Goal: Task Accomplishment & Management: Manage account settings

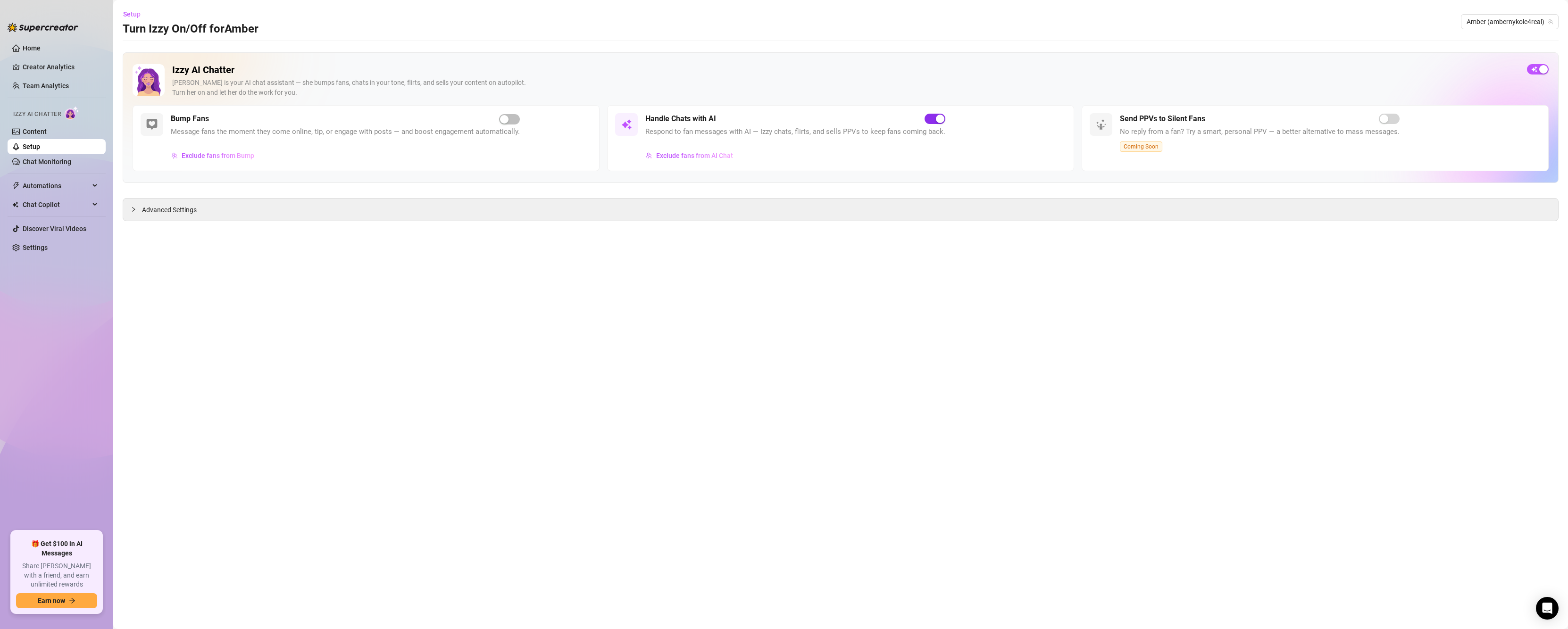
click at [932, 117] on span "button" at bounding box center [935, 119] width 21 height 10
click at [47, 182] on span "Automations" at bounding box center [56, 186] width 67 height 15
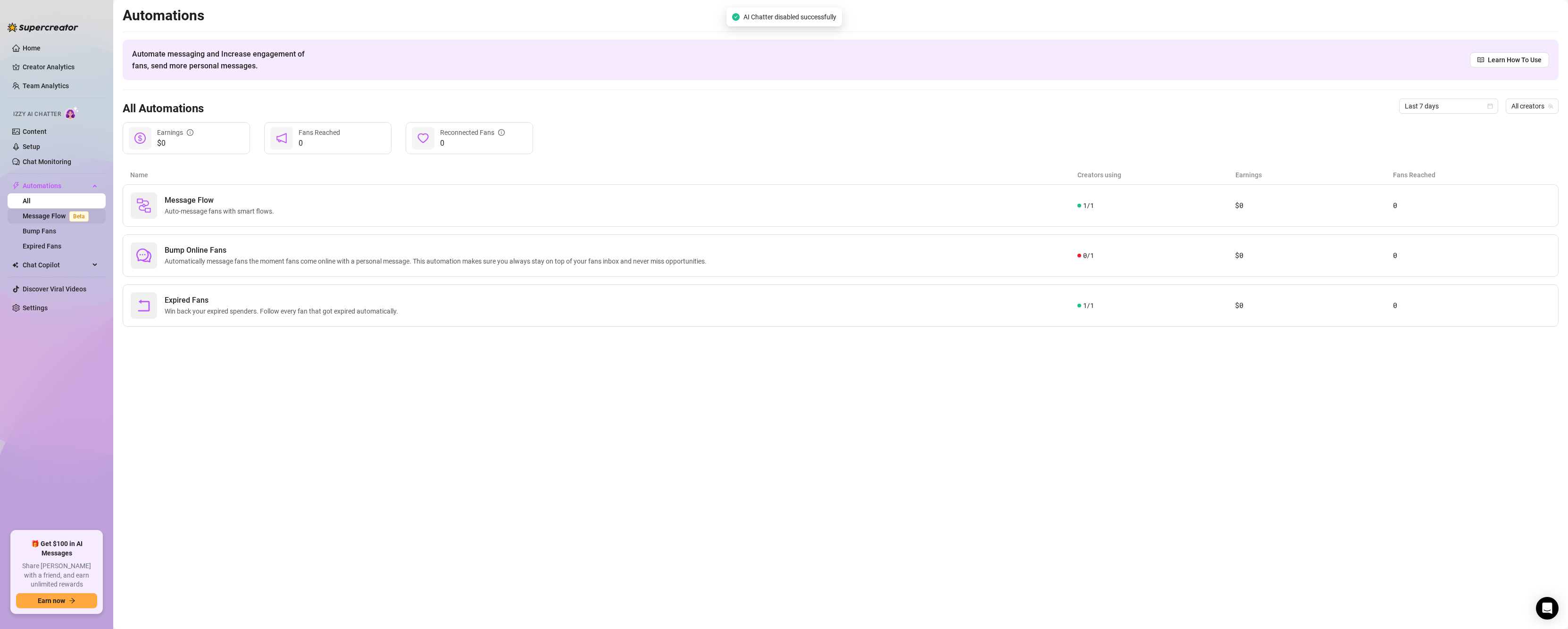
click at [62, 215] on link "Message Flow Beta" at bounding box center [57, 216] width 70 height 7
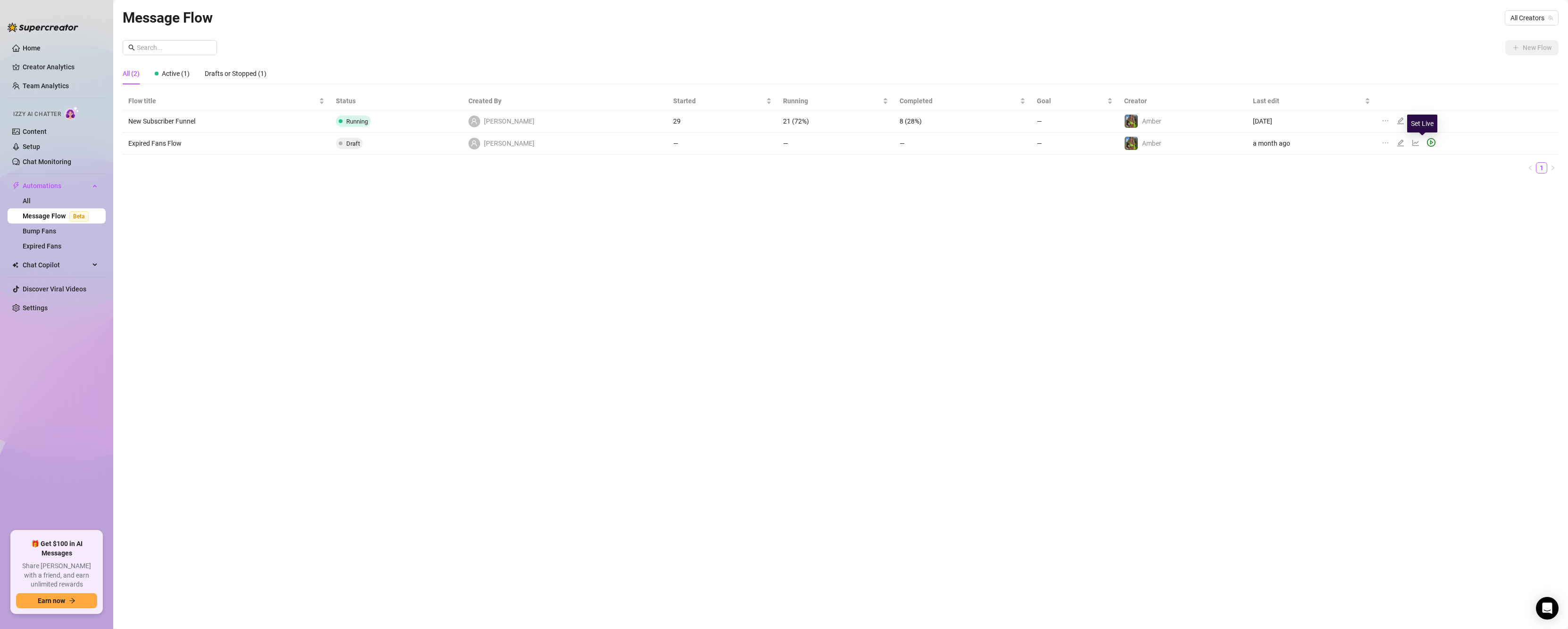
click at [1430, 144] on icon "play-circle" at bounding box center [1432, 142] width 3 height 4
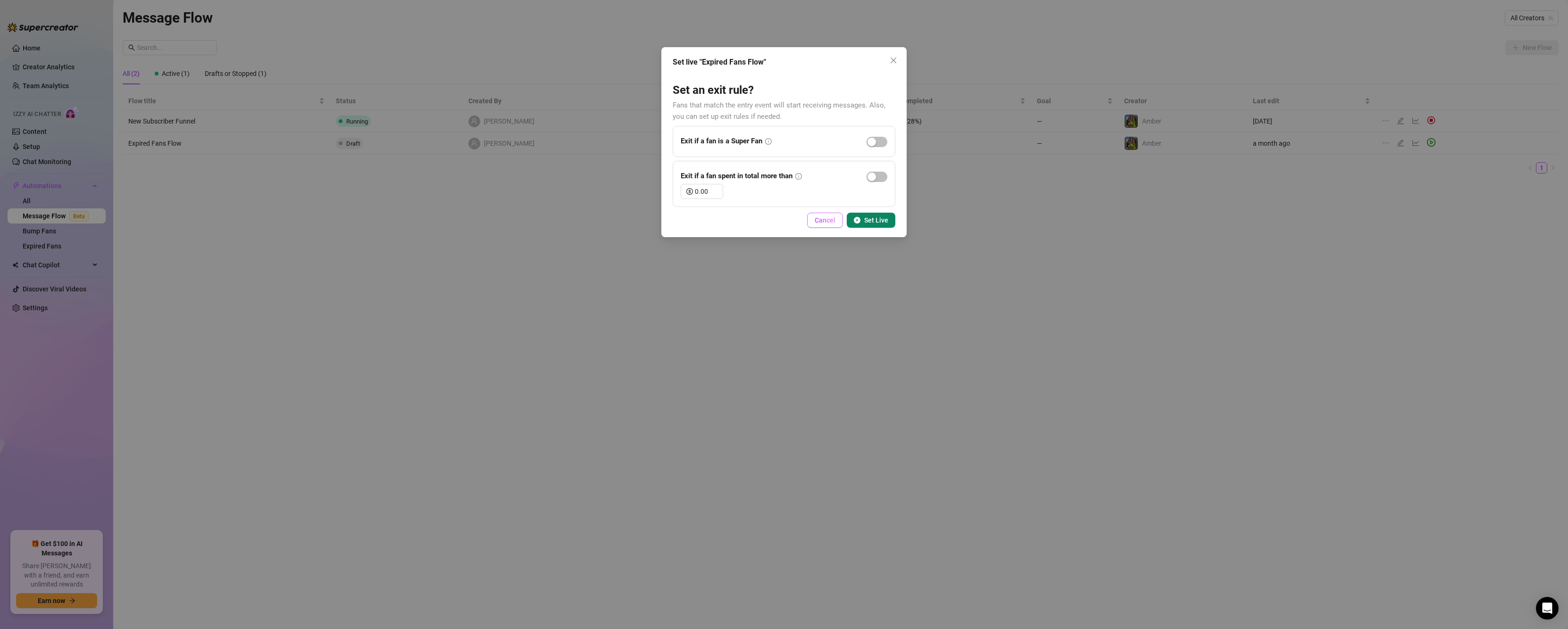
click at [835, 217] on span "Cancel" at bounding box center [825, 220] width 21 height 7
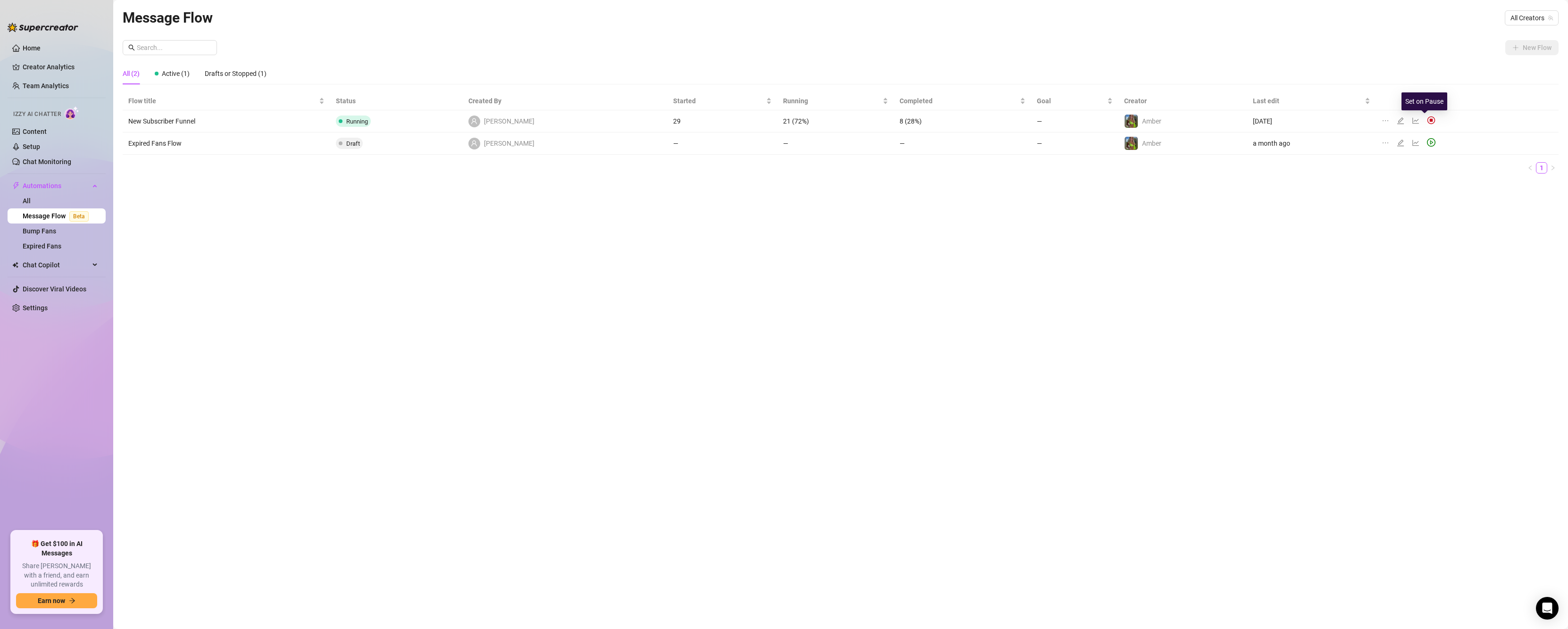
click at [1427, 121] on img at bounding box center [1431, 120] width 9 height 9
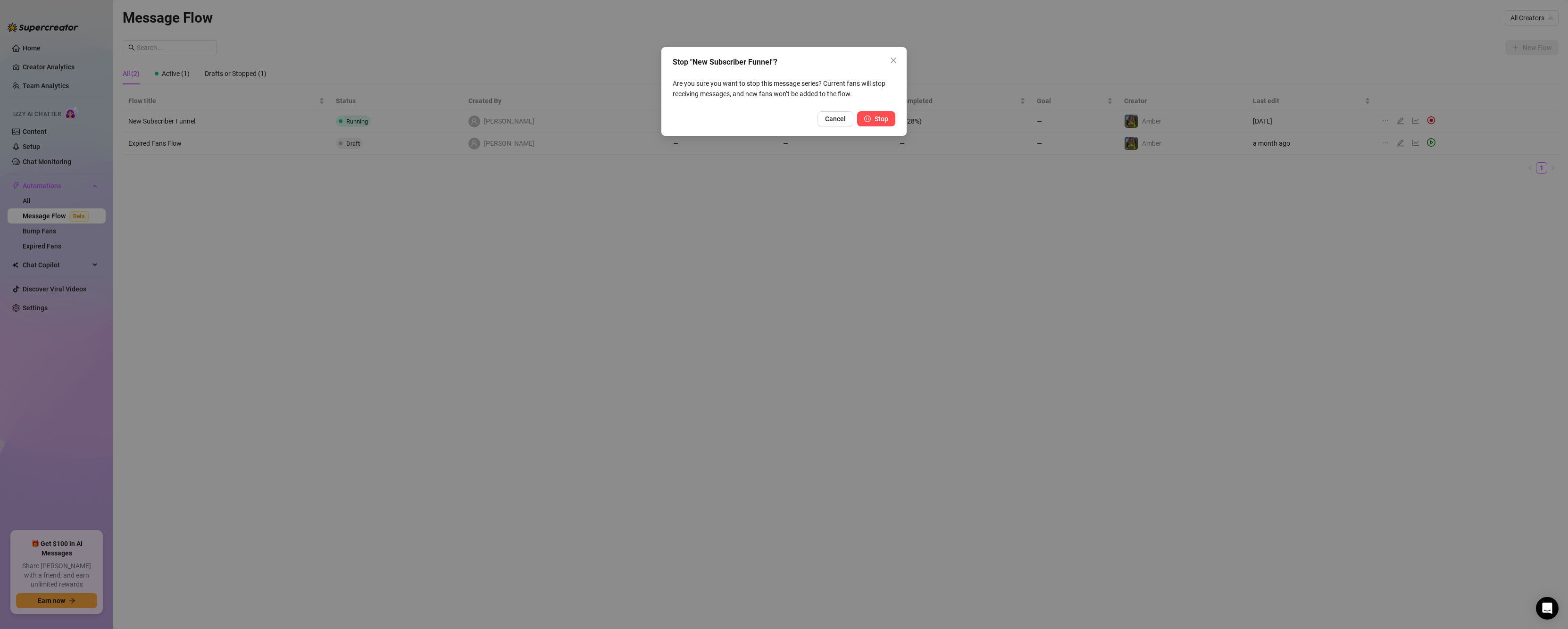
click at [887, 118] on span "Stop" at bounding box center [881, 119] width 13 height 7
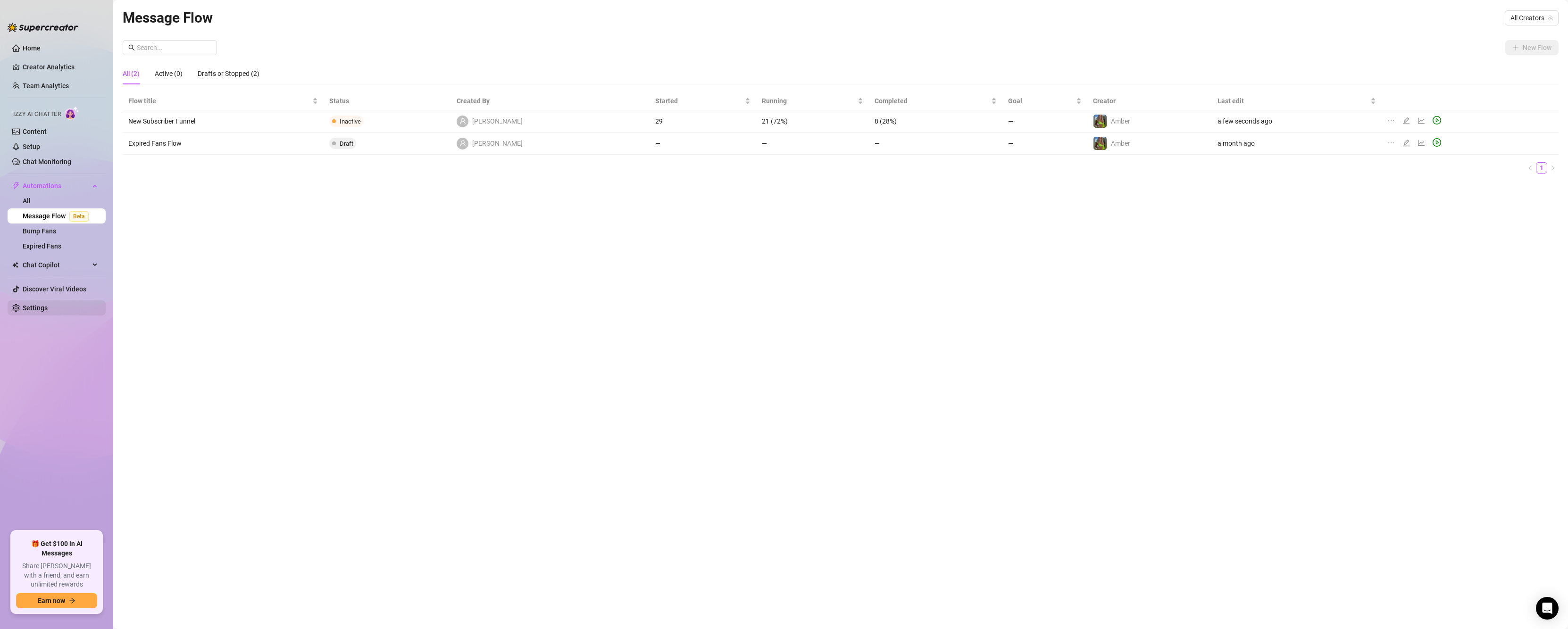
click at [39, 307] on link "Settings" at bounding box center [35, 308] width 25 height 7
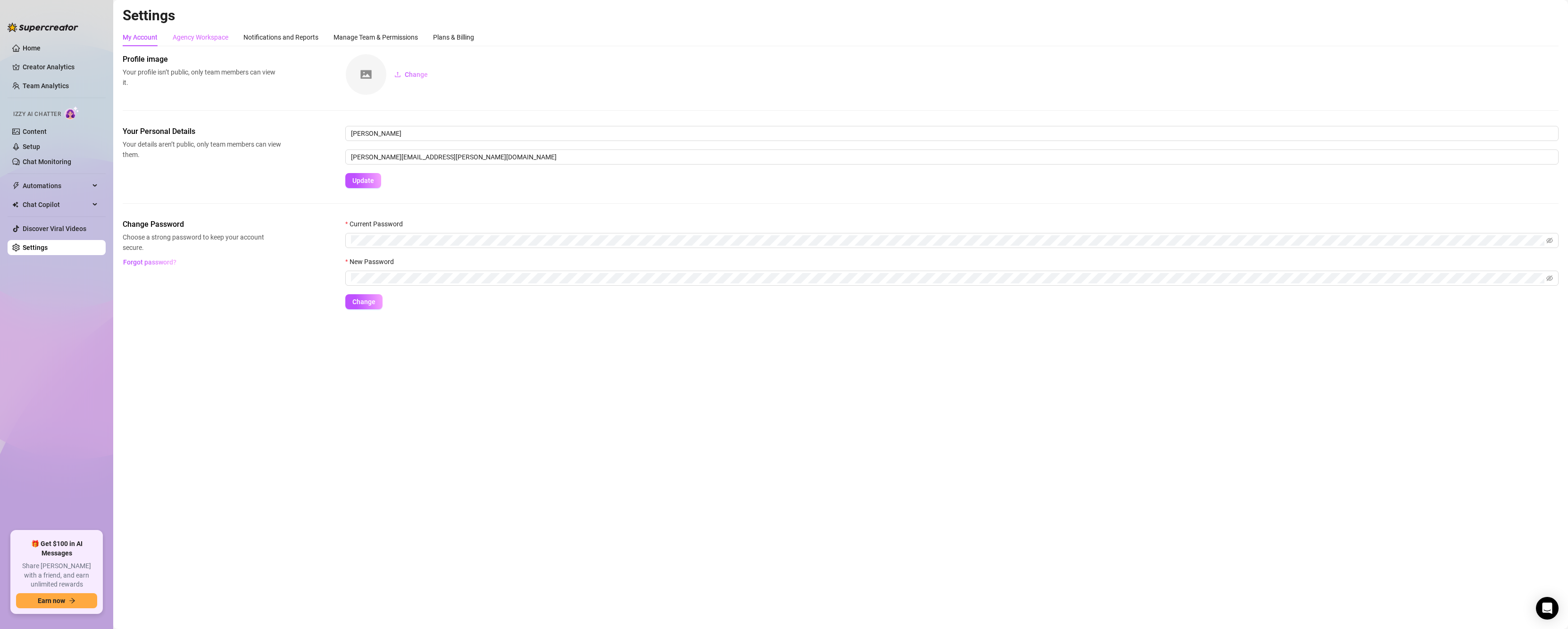
click at [191, 44] on div "Agency Workspace" at bounding box center [200, 36] width 55 height 18
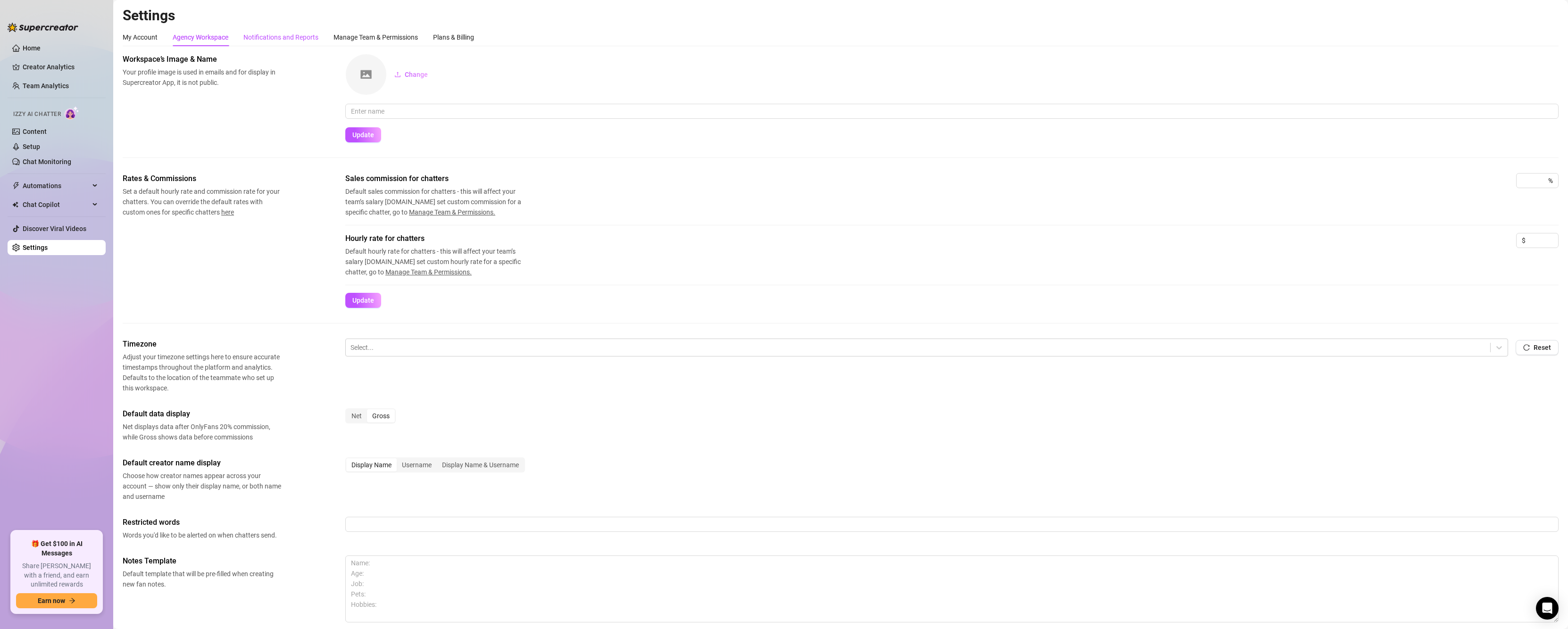
click at [271, 39] on div "Notifications and Reports" at bounding box center [281, 37] width 75 height 10
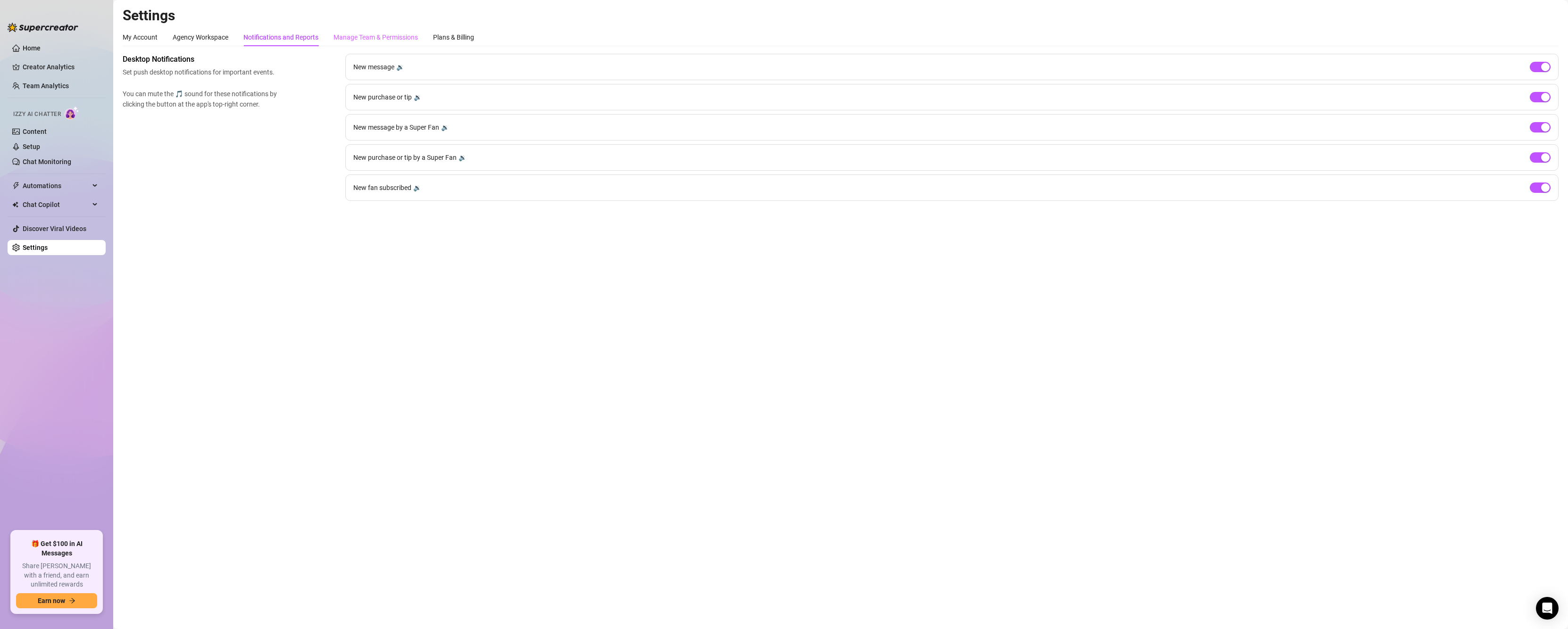
click at [380, 43] on div "Manage Team & Permissions" at bounding box center [376, 36] width 85 height 18
click at [412, 40] on div "Manage Team & Permissions" at bounding box center [376, 37] width 85 height 10
click at [469, 36] on div "Plans & Billing" at bounding box center [453, 37] width 41 height 10
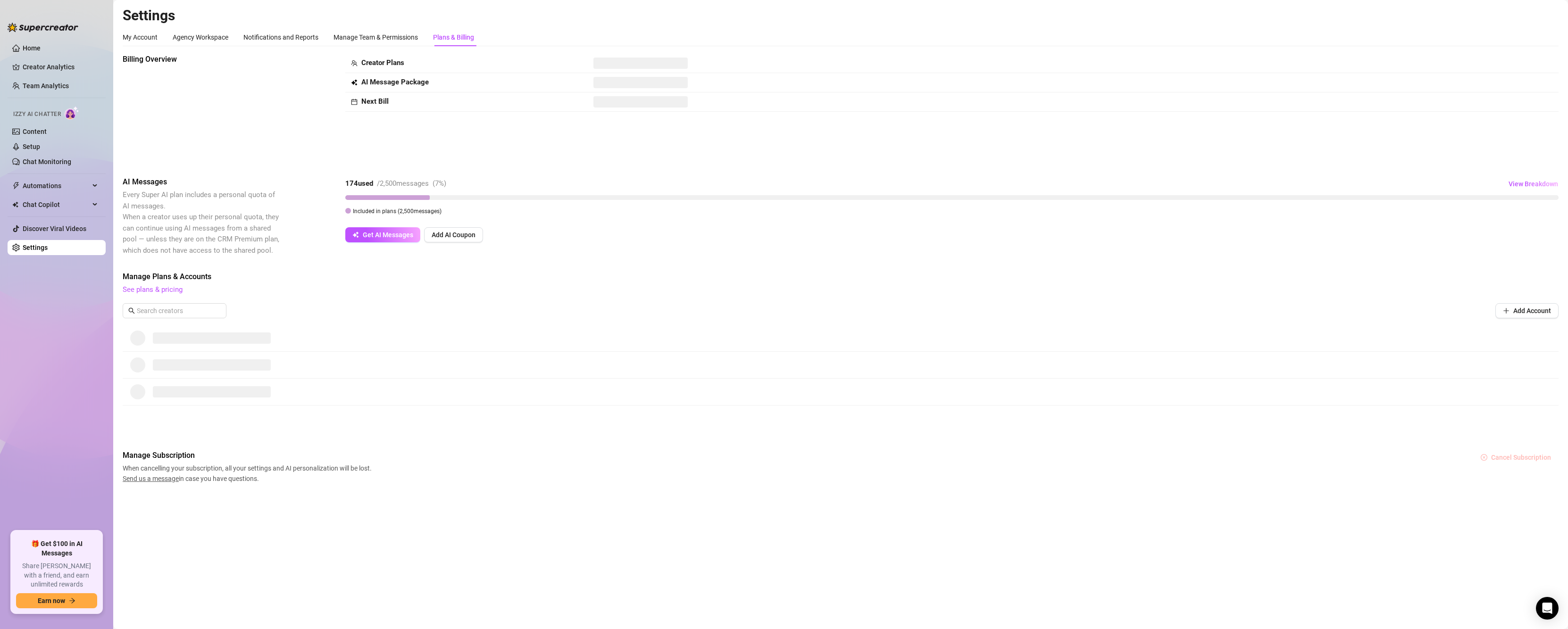
click at [1525, 460] on span "Cancel Subscription" at bounding box center [1521, 457] width 60 height 7
click at [1565, 429] on div "Are you sure you want to cancel your subscription? Cancel OK" at bounding box center [1483, 426] width 170 height 36
click at [1561, 430] on button "OK" at bounding box center [1555, 433] width 16 height 12
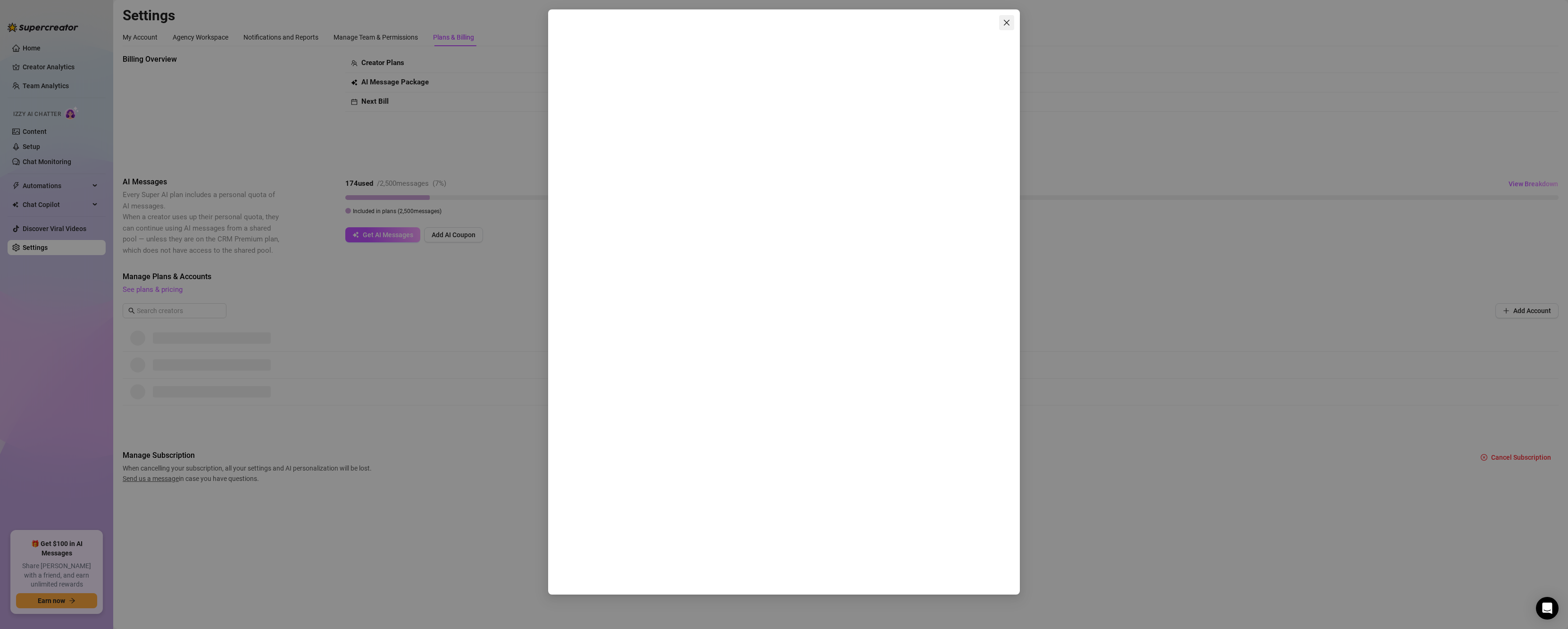
click at [1001, 21] on span "Close" at bounding box center [1006, 23] width 15 height 7
